Goal: Task Accomplishment & Management: Manage account settings

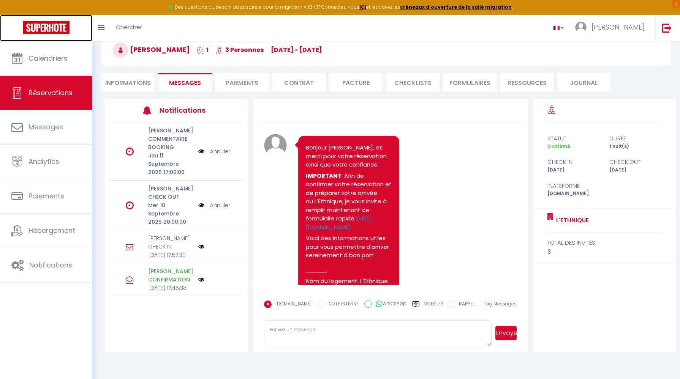
scroll to position [3154, 0]
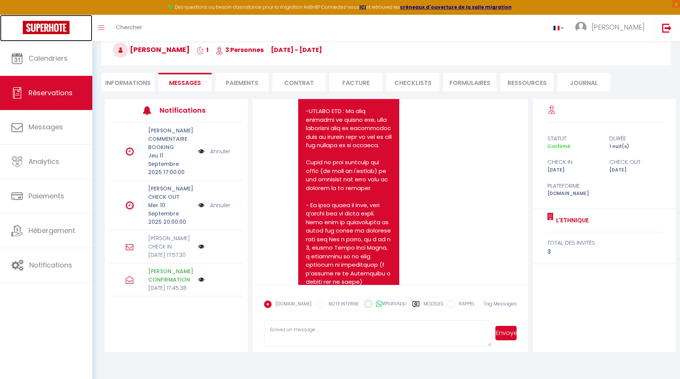
click at [18, 41] on link at bounding box center [46, 28] width 92 height 27
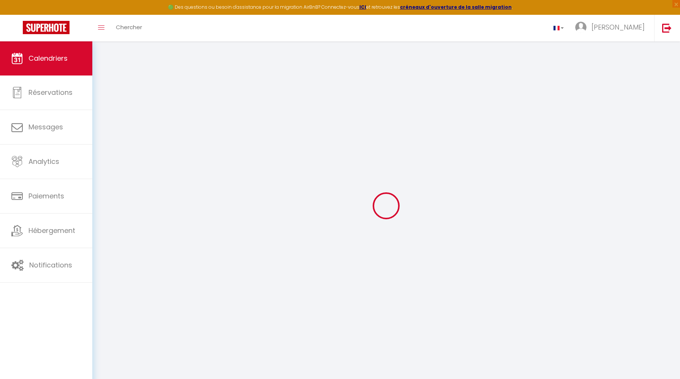
select select
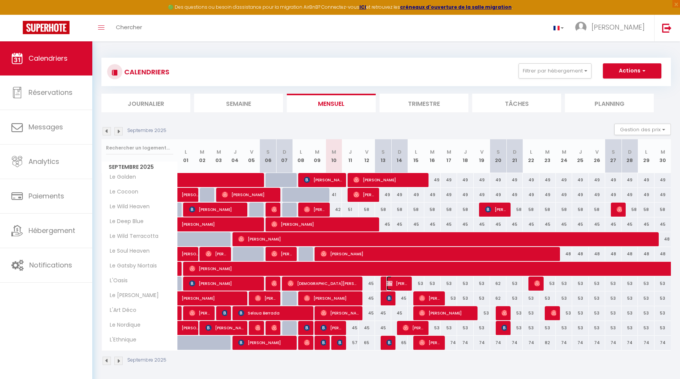
click at [392, 282] on span "[PERSON_NAME]" at bounding box center [397, 284] width 22 height 14
select select "OK"
select select "KO"
select select "1"
select select "0"
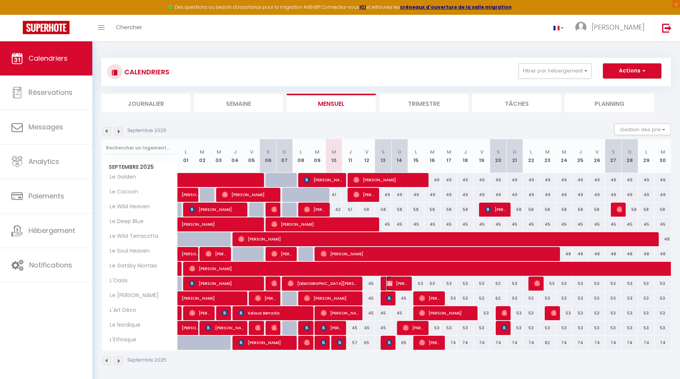
select select "1"
select select
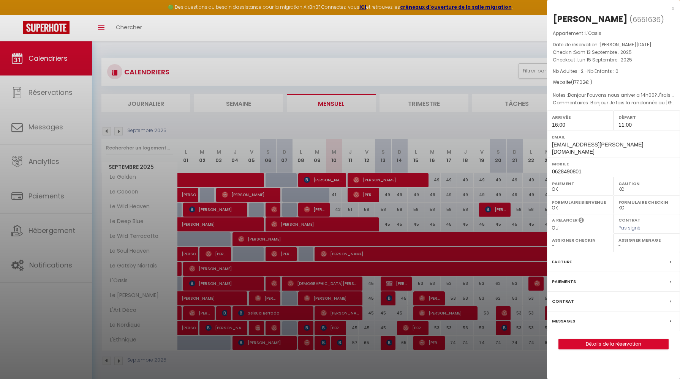
click at [569, 325] on label "Messages" at bounding box center [563, 322] width 23 height 8
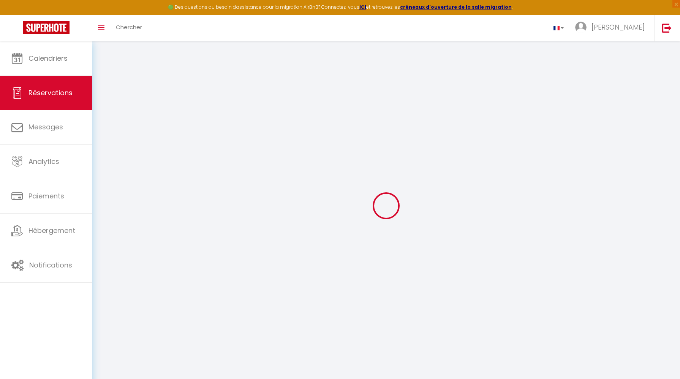
select select
checkbox input "false"
select select
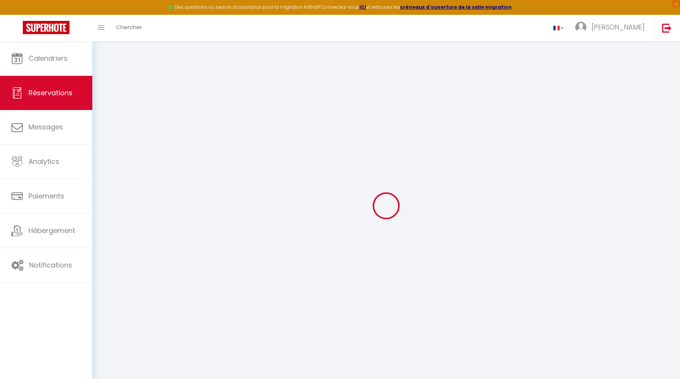
checkbox input "false"
type \?0 "Bonjour Je fais la randonnée au [GEOGRAPHIC_DATA], je vous ai contacté [DATE] p…"
type \?1 "Bonjour Pouvons nous arriver a 14h00?J'irais chercher mon dossards ensuite .Je …"
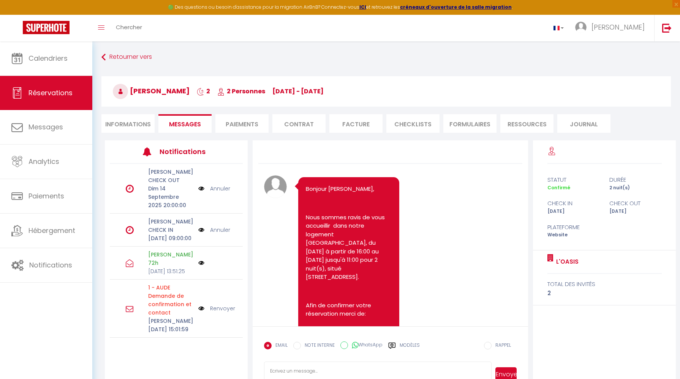
click at [133, 120] on li "Informations" at bounding box center [127, 123] width 53 height 19
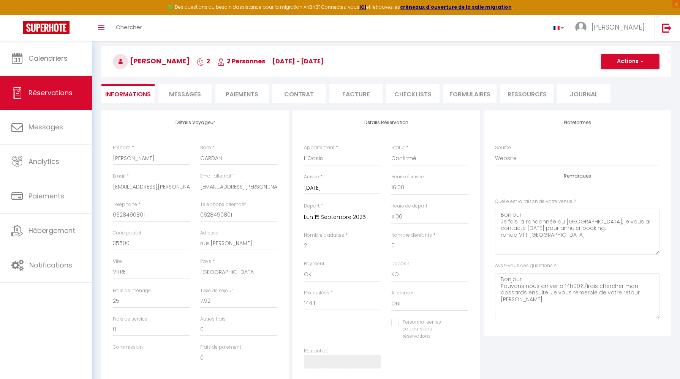
scroll to position [37, 0]
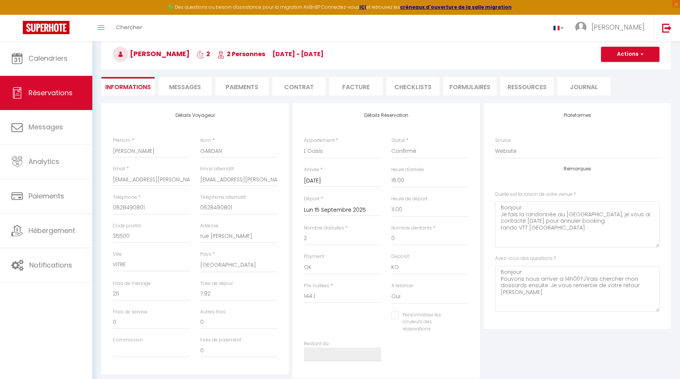
click at [574, 91] on li "Journal" at bounding box center [583, 86] width 53 height 19
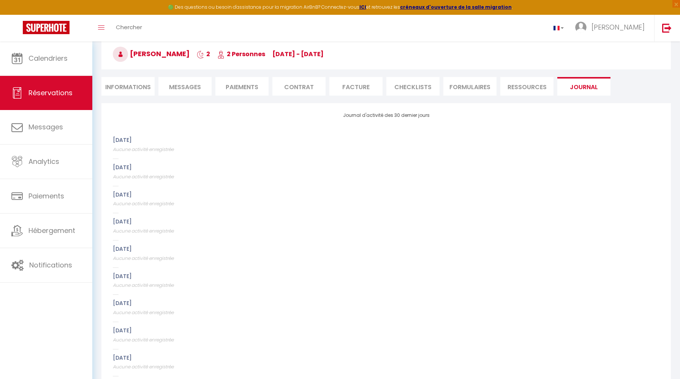
click at [534, 89] on li "Ressources" at bounding box center [526, 86] width 53 height 19
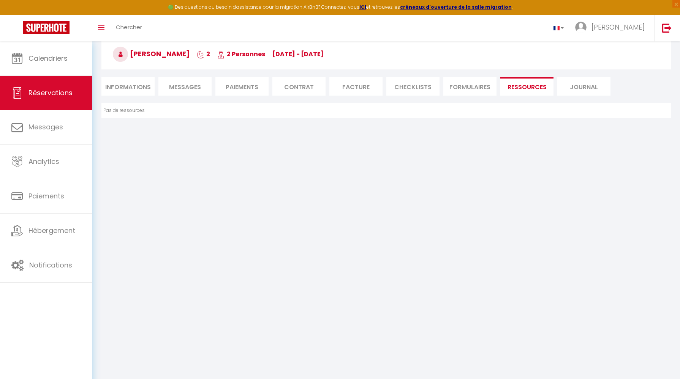
click at [481, 89] on li "FORMULAIRES" at bounding box center [469, 86] width 53 height 19
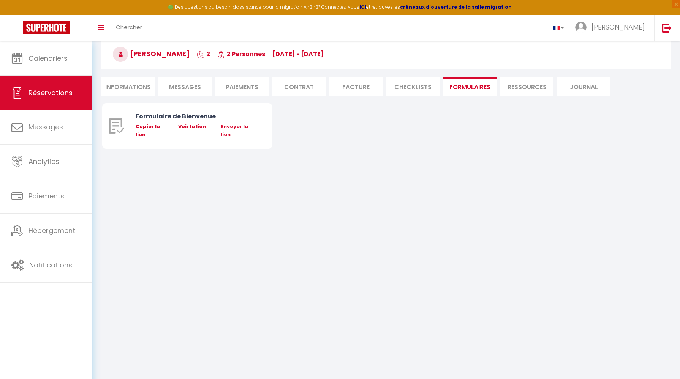
click at [428, 88] on li "CHECKLISTS" at bounding box center [412, 86] width 53 height 19
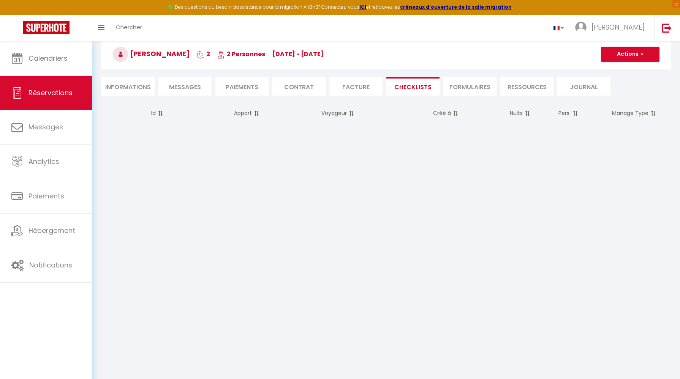
click at [360, 87] on li "Facture" at bounding box center [355, 86] width 53 height 19
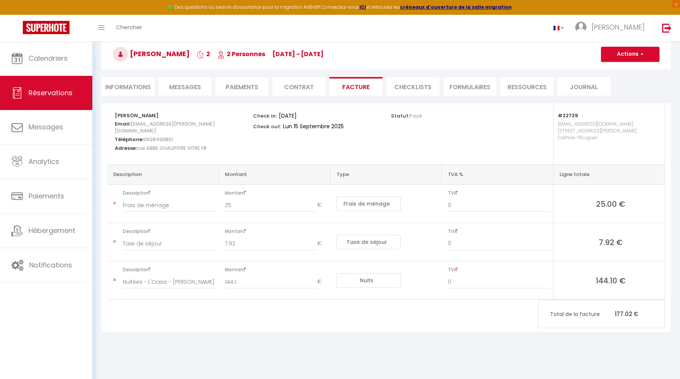
click at [308, 87] on li "Contrat" at bounding box center [298, 86] width 53 height 19
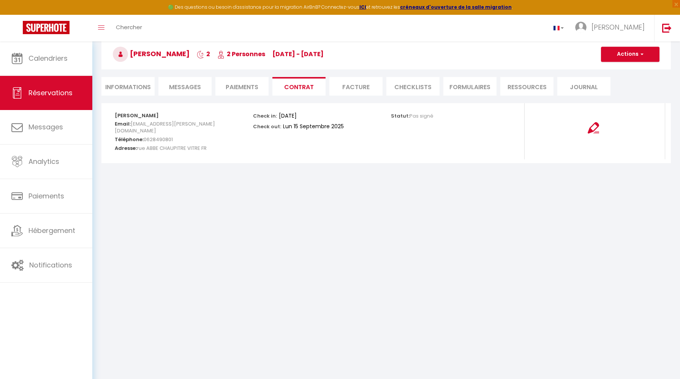
click at [251, 85] on li "Paiements" at bounding box center [241, 86] width 53 height 19
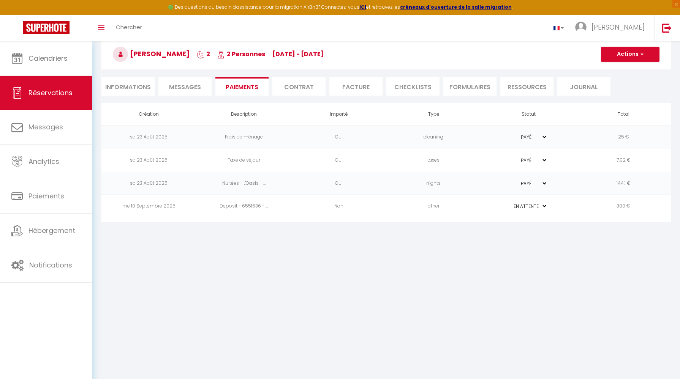
click at [201, 87] on li "Messages" at bounding box center [184, 86] width 53 height 19
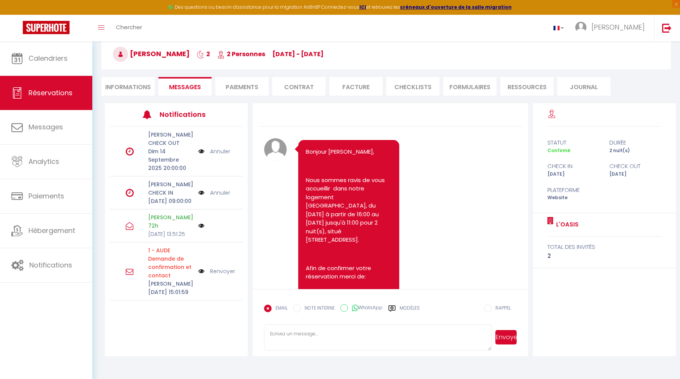
click at [129, 92] on li "Informations" at bounding box center [127, 86] width 53 height 19
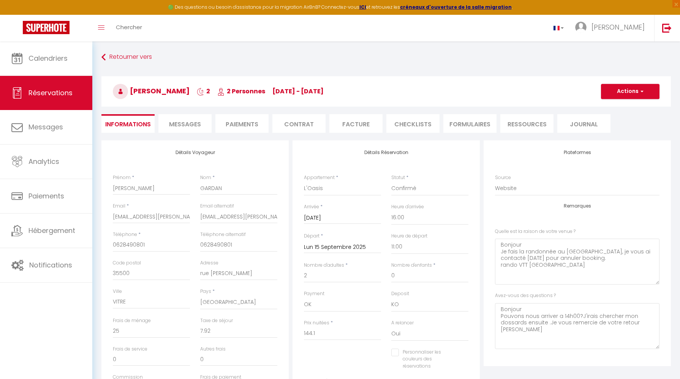
checkbox input "false"
